Goal: Transaction & Acquisition: Purchase product/service

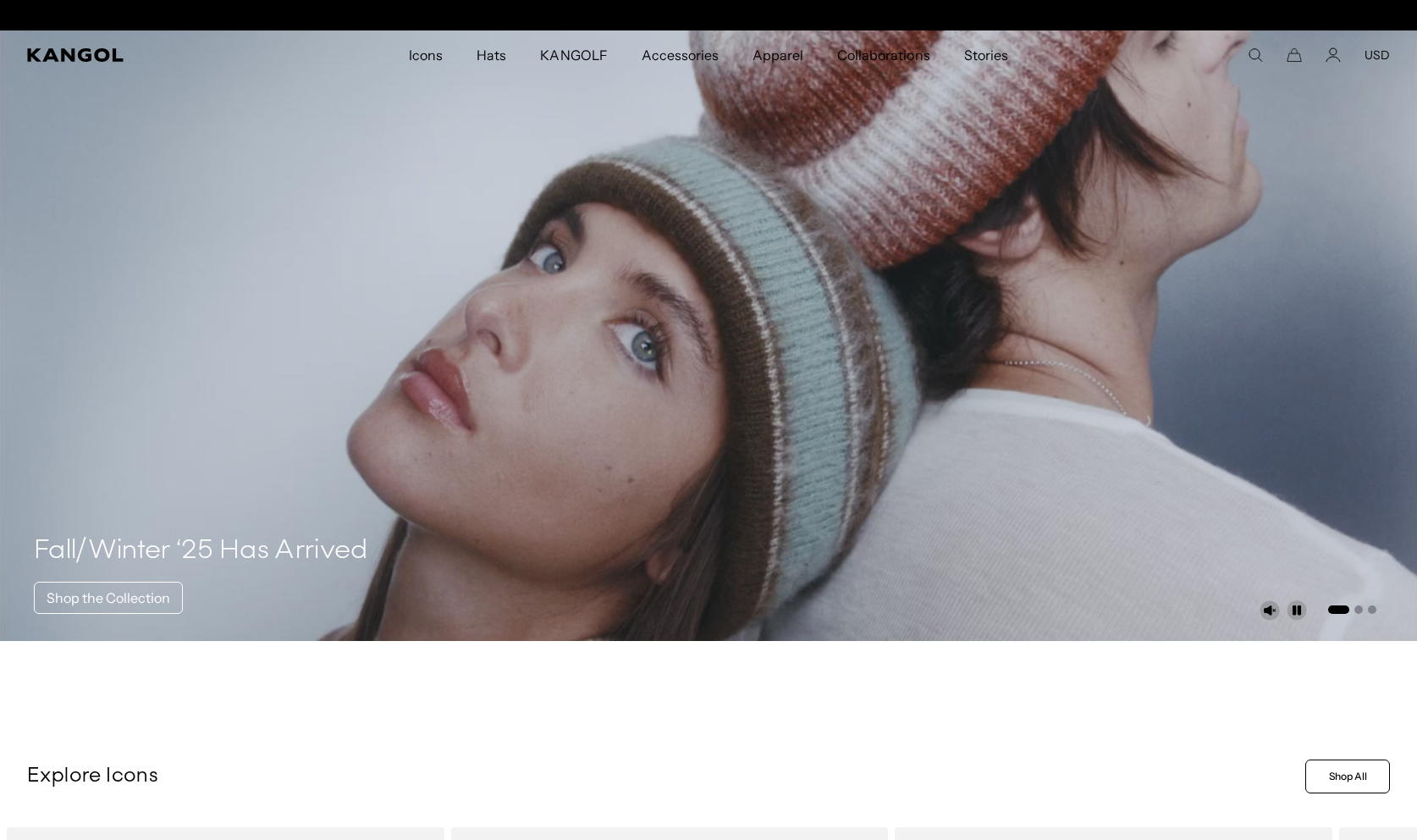
scroll to position [0, 349]
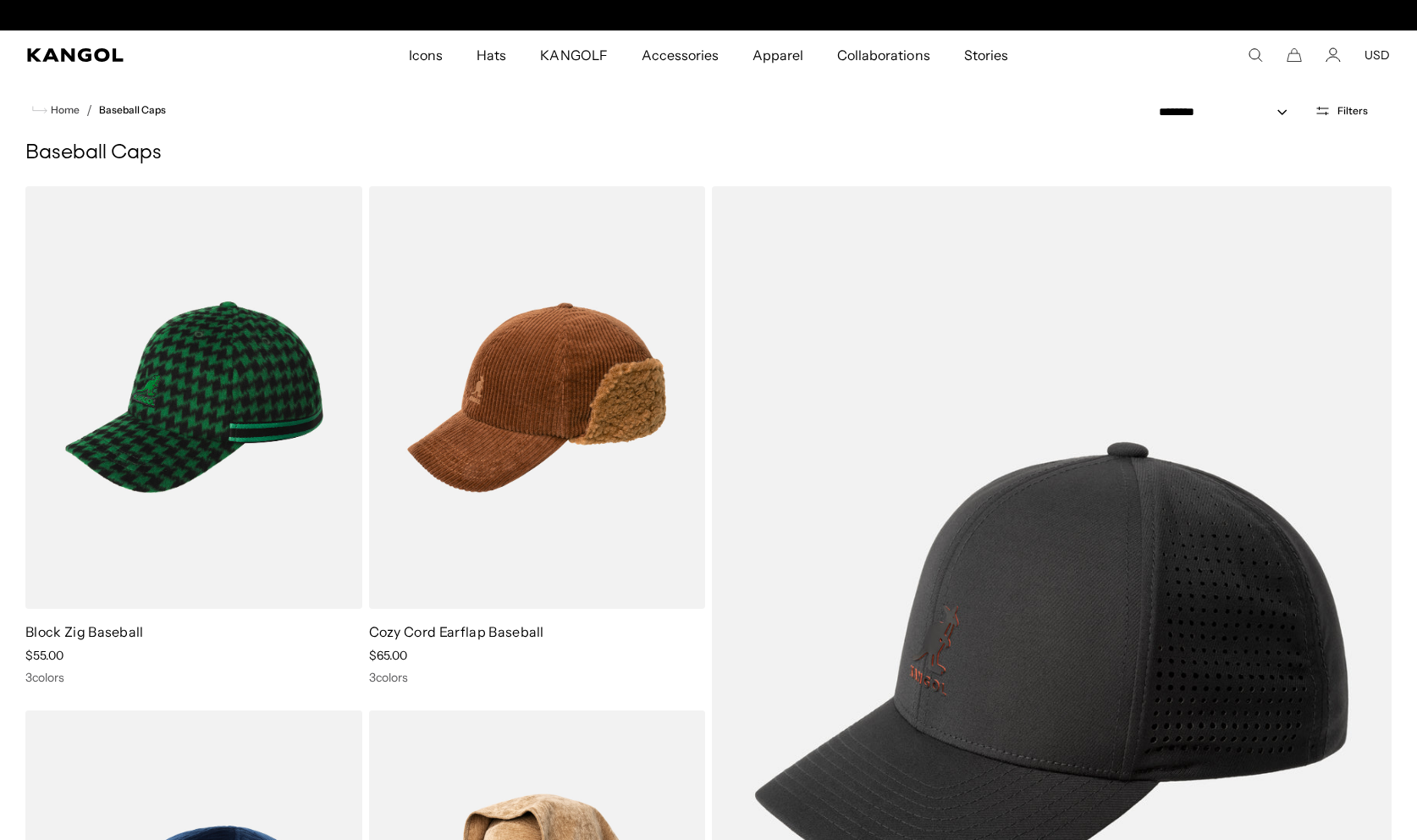
scroll to position [0, 349]
